Goal: Task Accomplishment & Management: Use online tool/utility

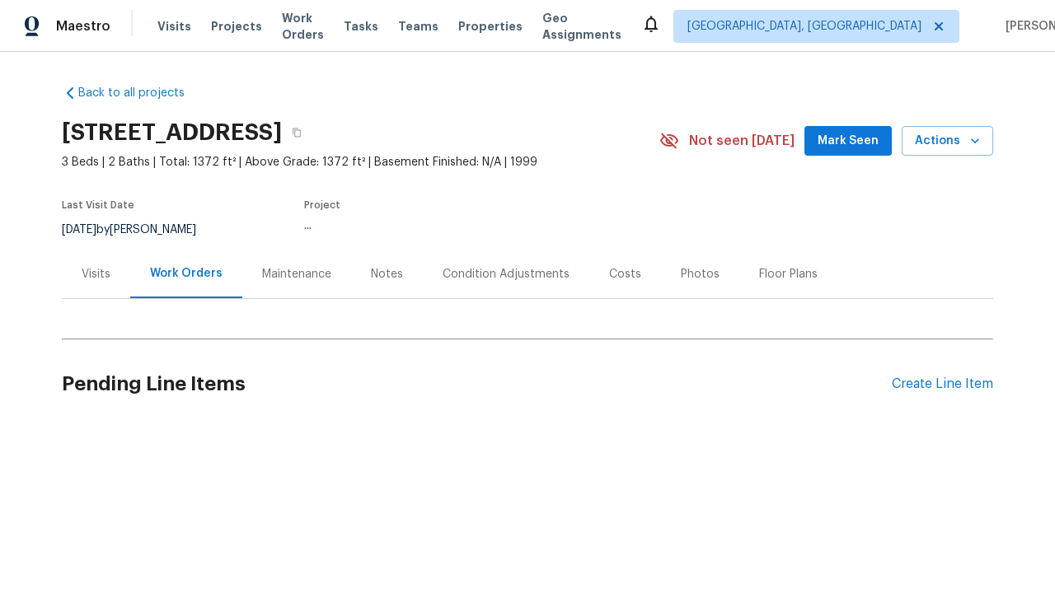
click at [935, 384] on div "Create Line Item" at bounding box center [942, 385] width 101 height 16
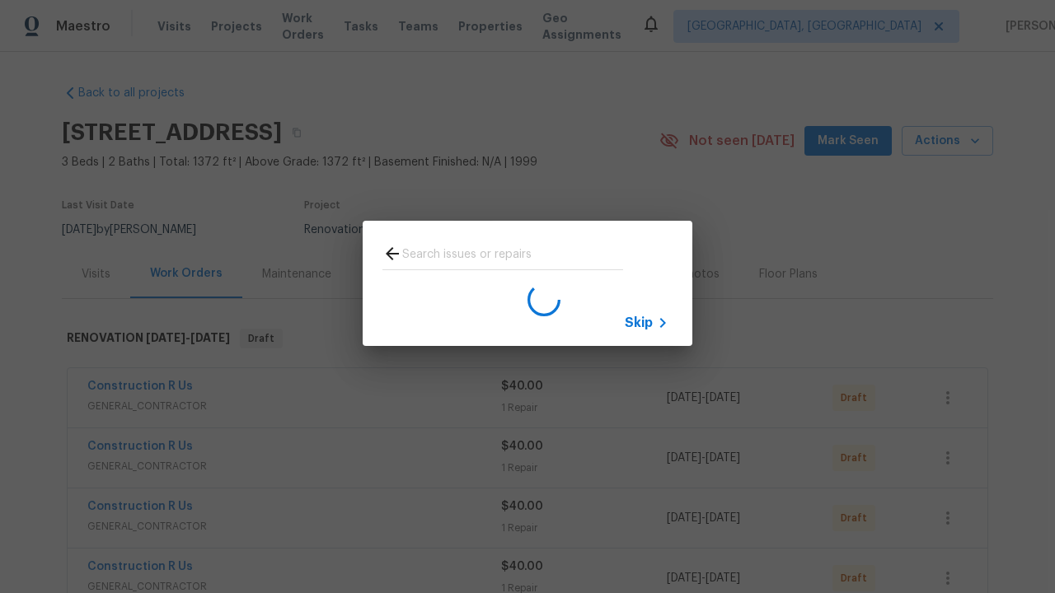
click at [639, 322] on span "Skip" at bounding box center [639, 323] width 28 height 16
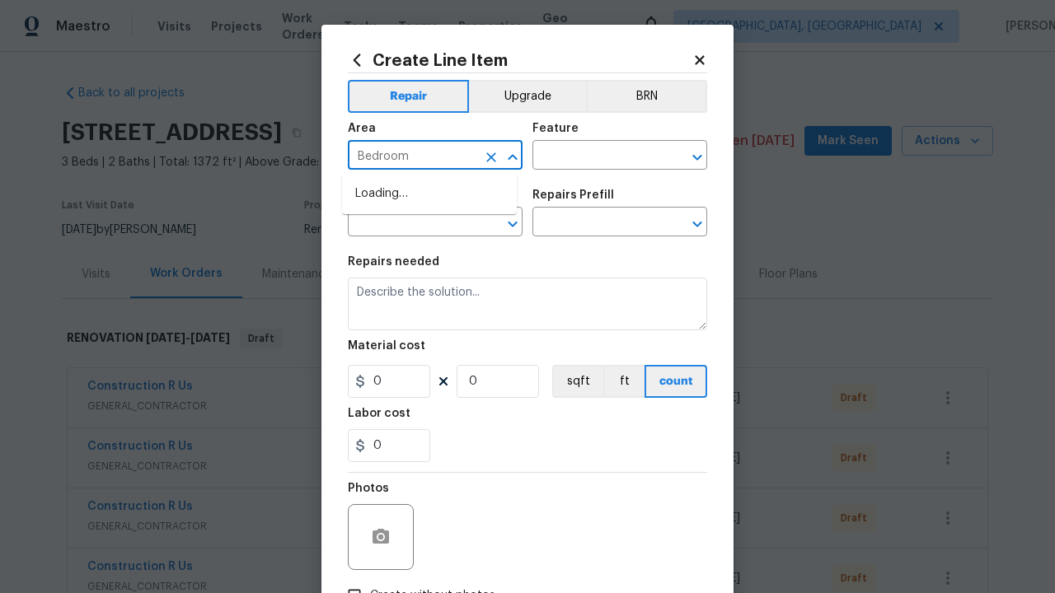
type input "Bedroom"
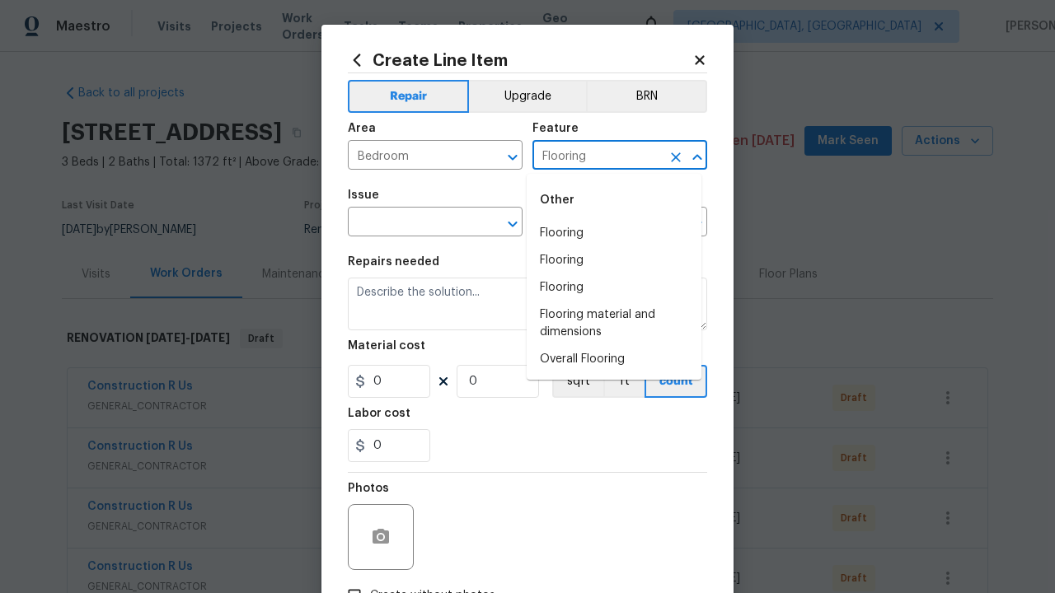
click at [614, 233] on li "Flooring" at bounding box center [614, 233] width 175 height 27
type input "Flooring"
type input "Wallpaper"
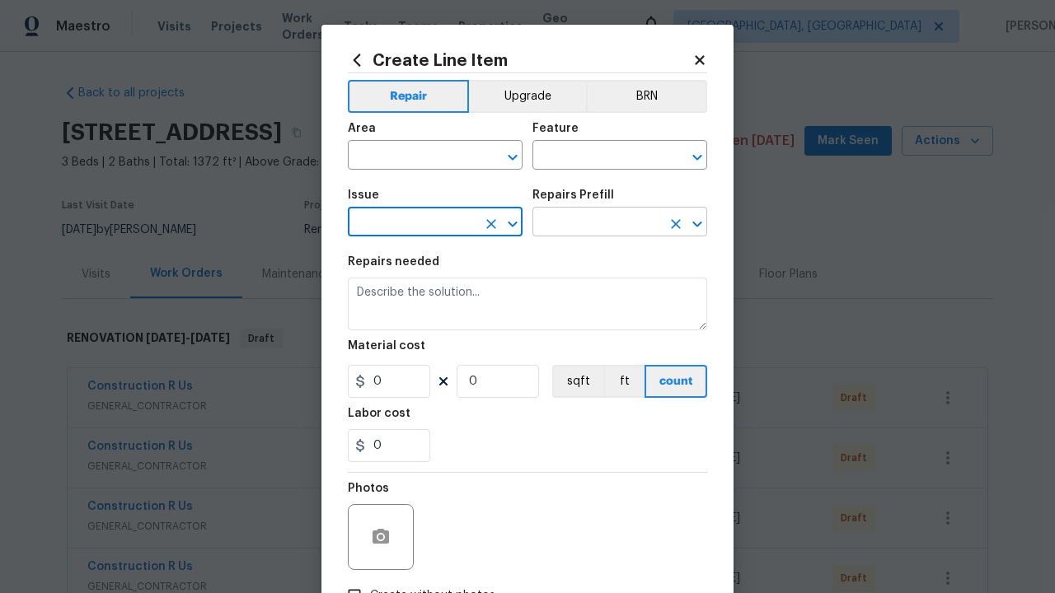
click at [590, 224] on input "text" at bounding box center [596, 224] width 129 height 26
type input "Remove"
